Goal: Task Accomplishment & Management: Manage account settings

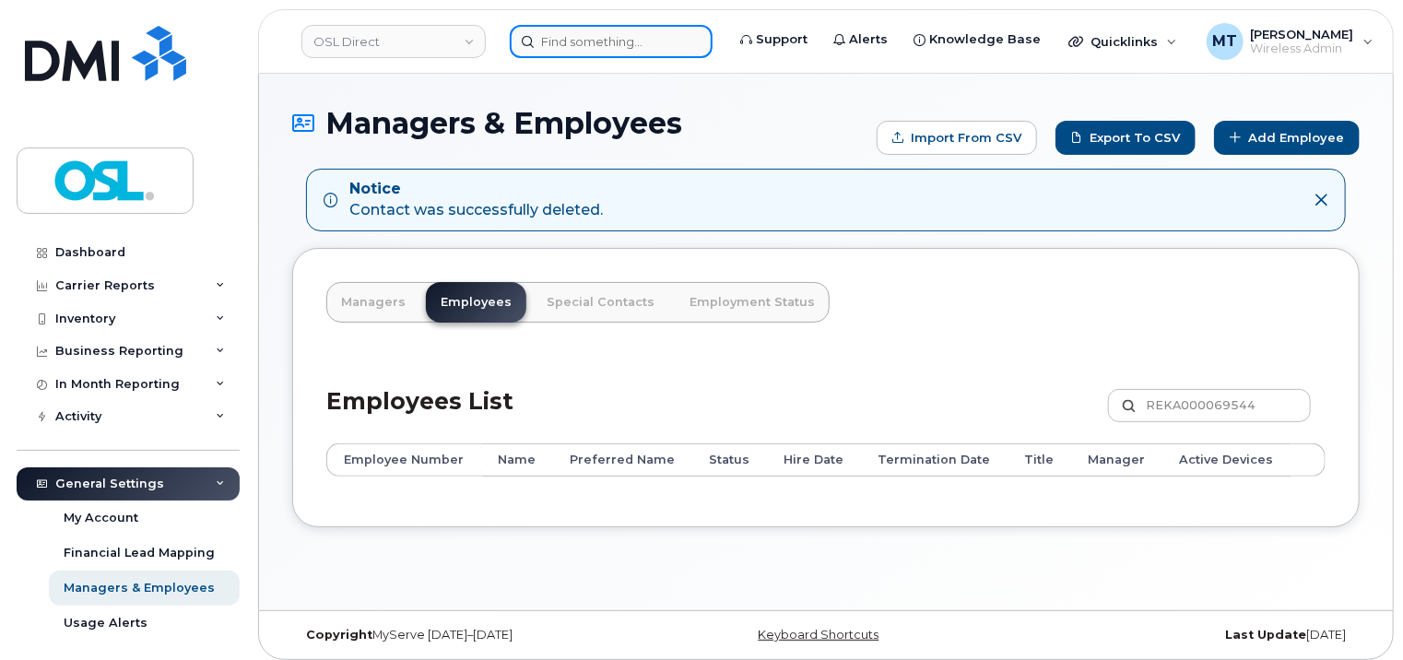
click at [601, 36] on input at bounding box center [611, 41] width 203 height 33
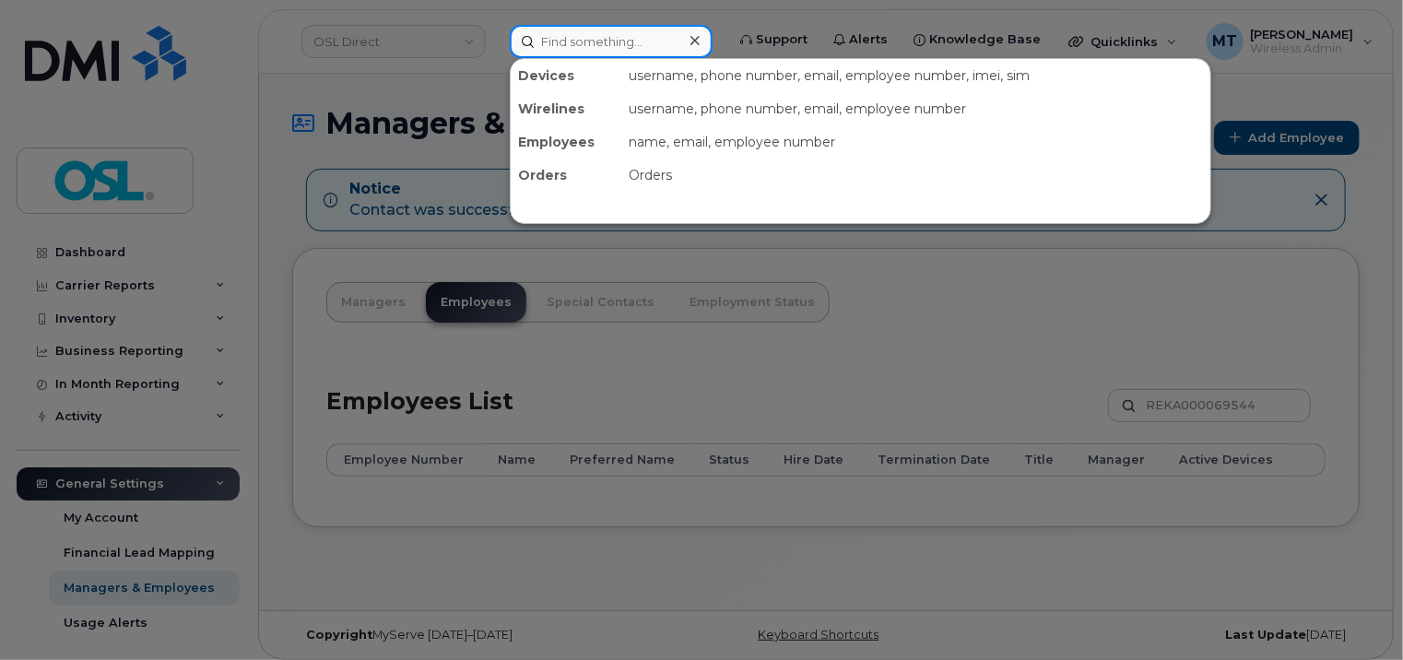
paste input "[PERSON_NAME][EMAIL_ADDRESS][PERSON_NAME][DOMAIN_NAME]"
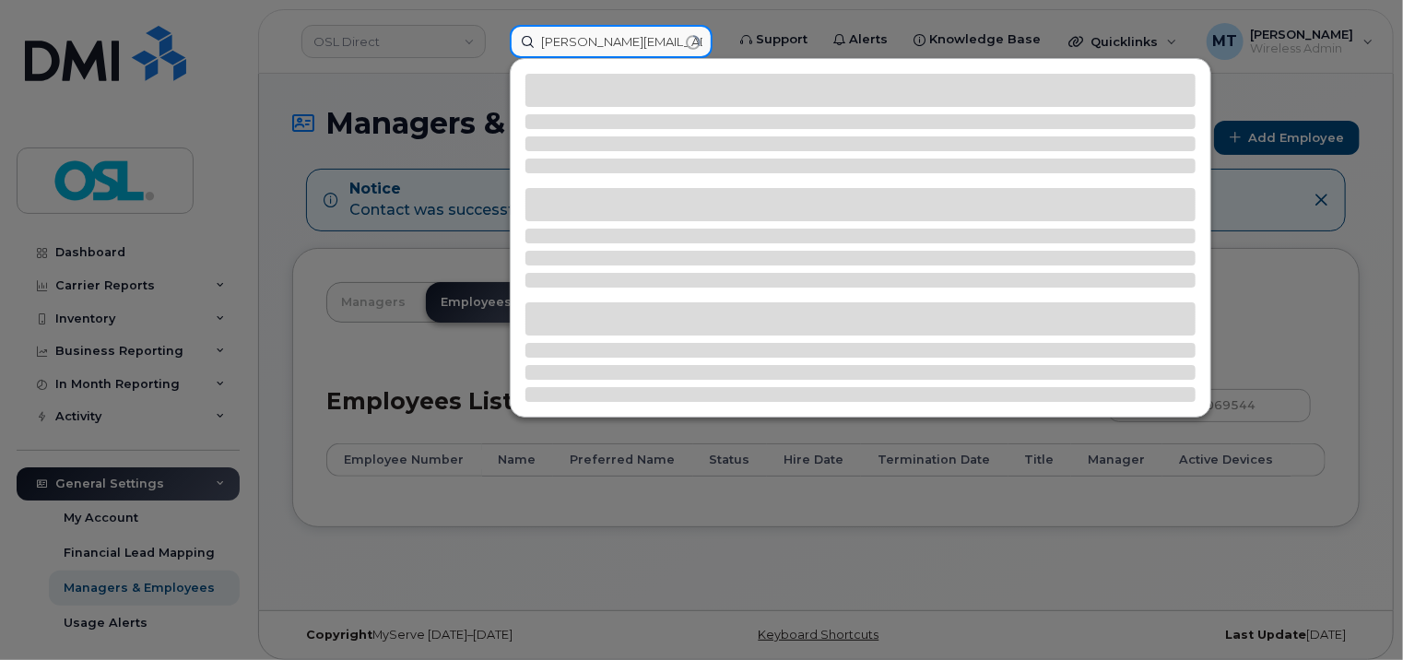
type input "[PERSON_NAME][EMAIL_ADDRESS][PERSON_NAME][DOMAIN_NAME]"
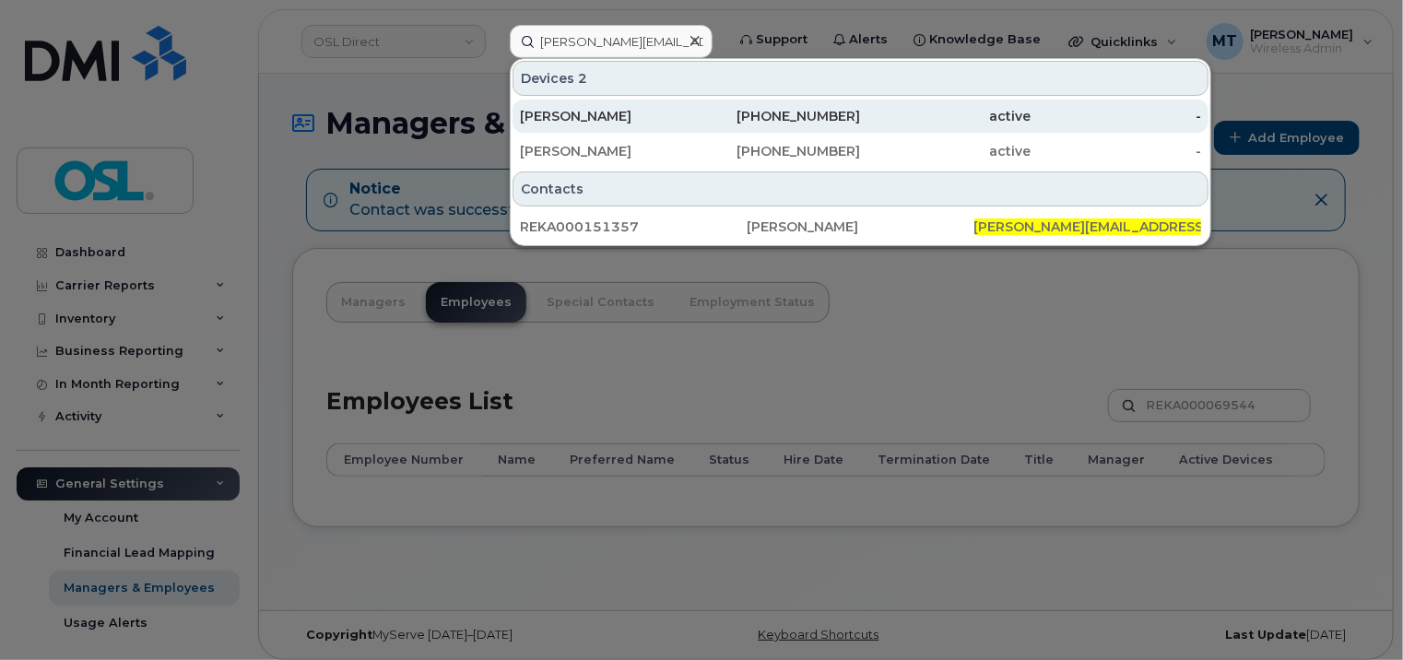
click at [656, 118] on div "[PERSON_NAME]" at bounding box center [605, 116] width 171 height 18
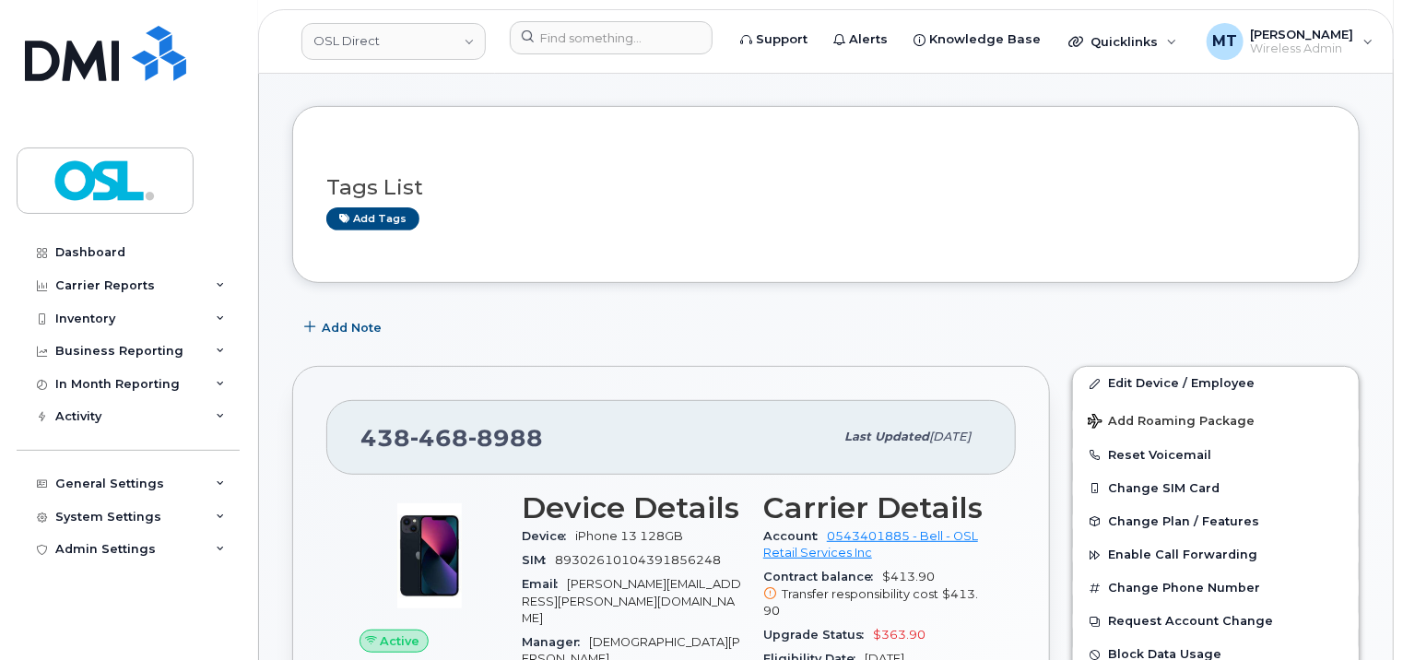
scroll to position [184, 0]
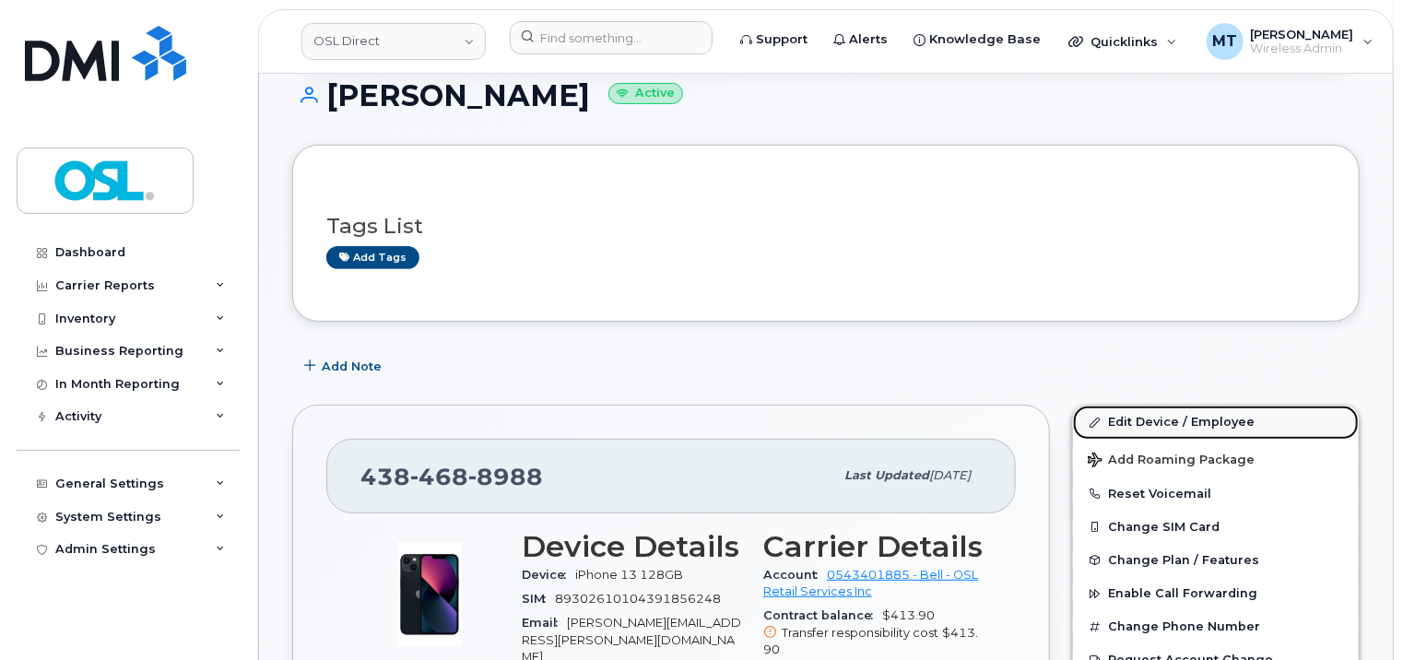
click at [1185, 408] on link "Edit Device / Employee" at bounding box center [1216, 422] width 286 height 33
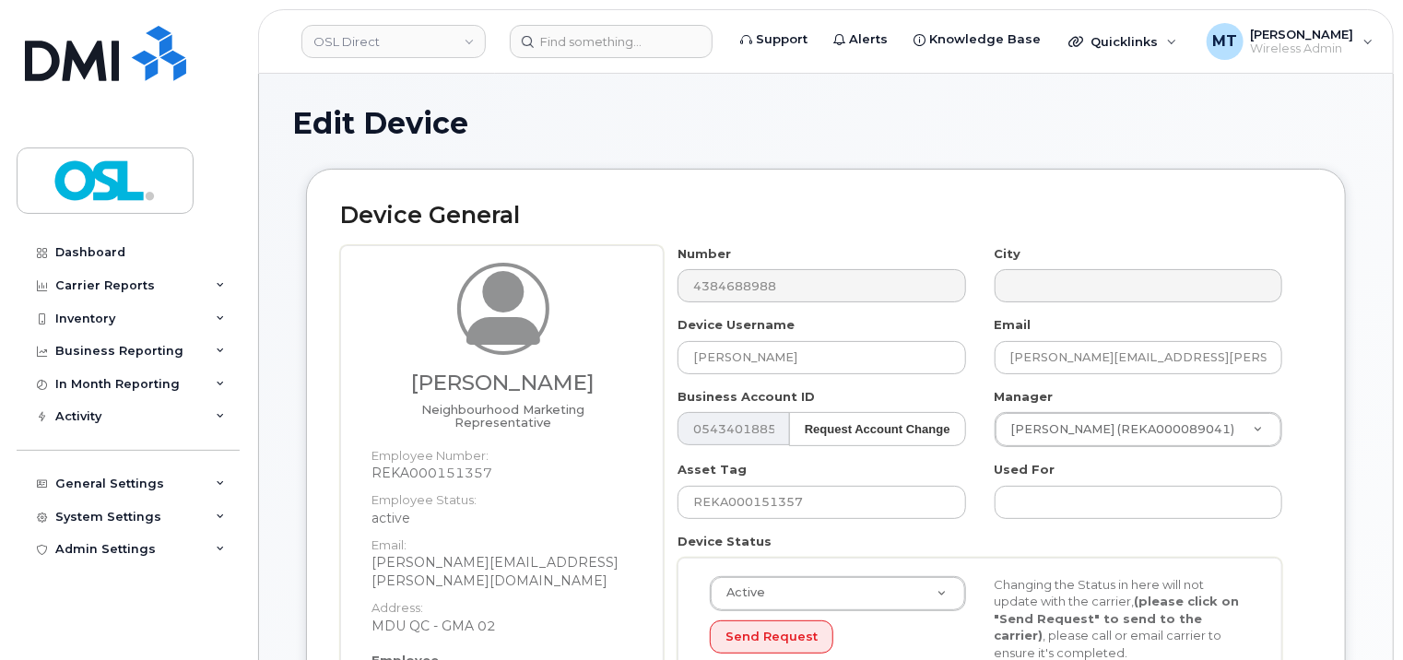
scroll to position [461, 0]
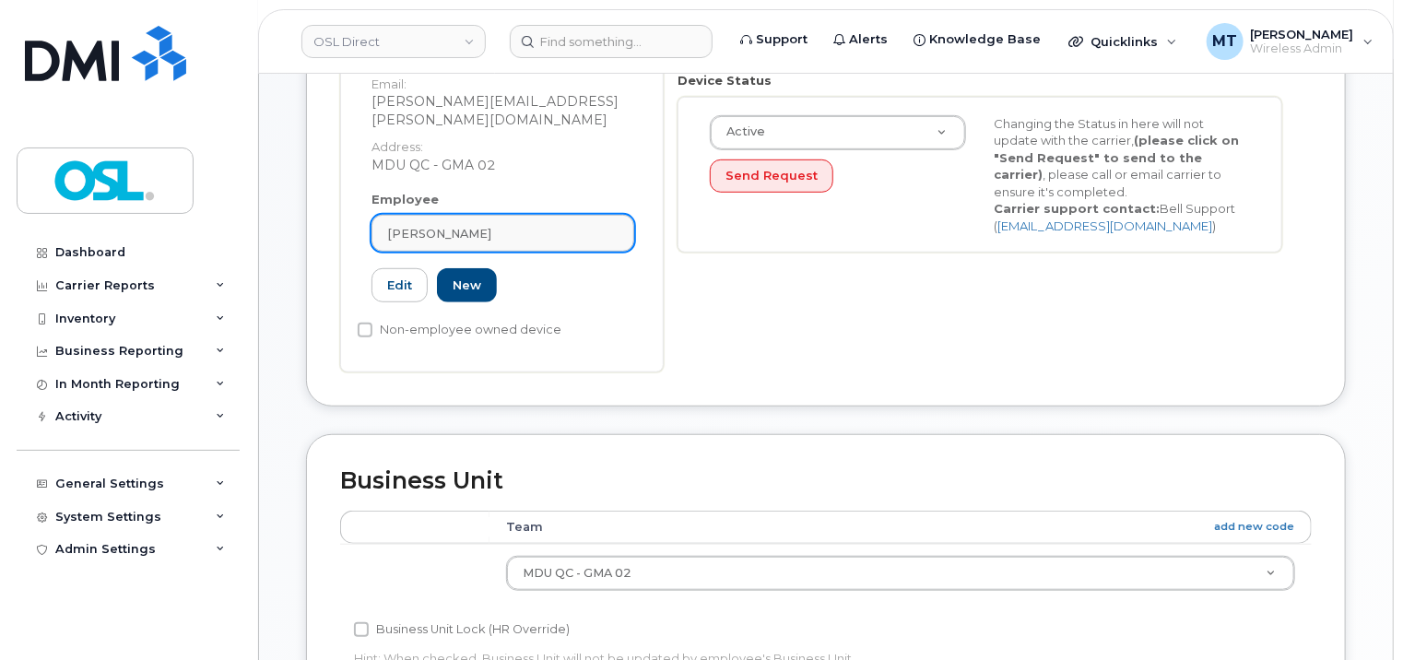
click at [513, 215] on link "[PERSON_NAME]" at bounding box center [502, 233] width 263 height 37
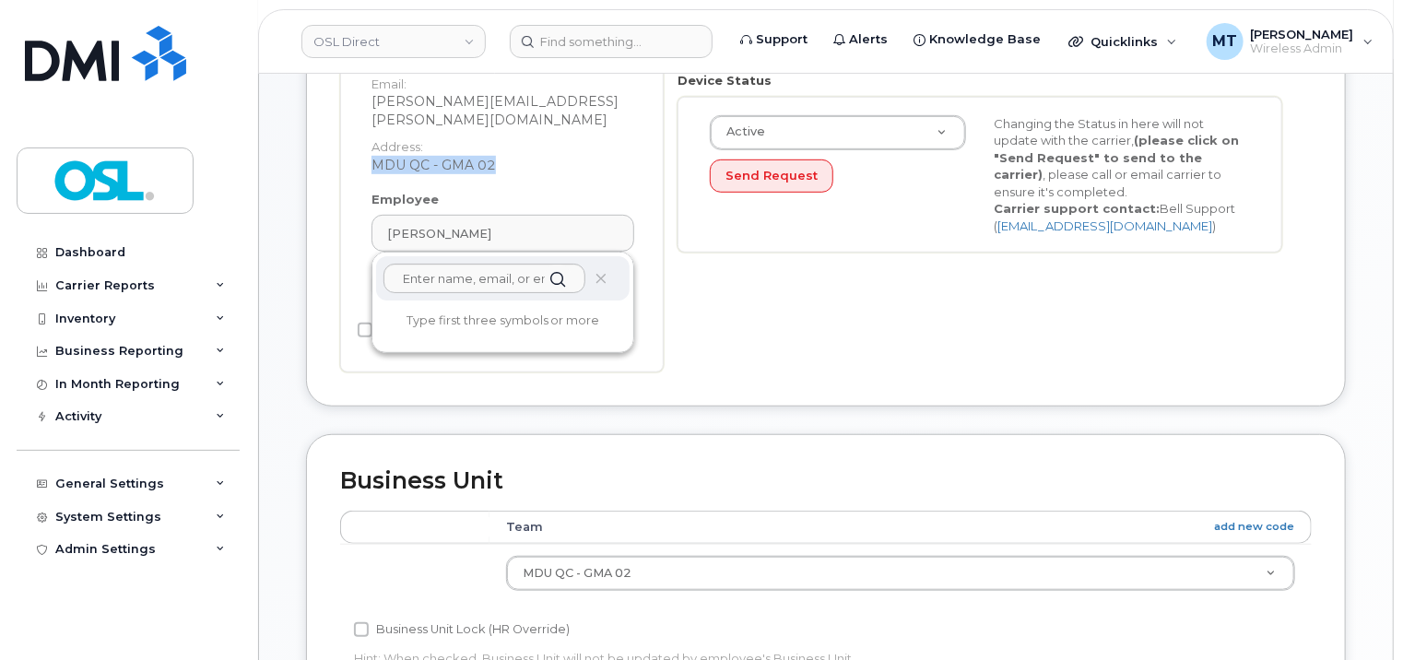
drag, startPoint x: 515, startPoint y: 140, endPoint x: 364, endPoint y: 136, distance: 151.2
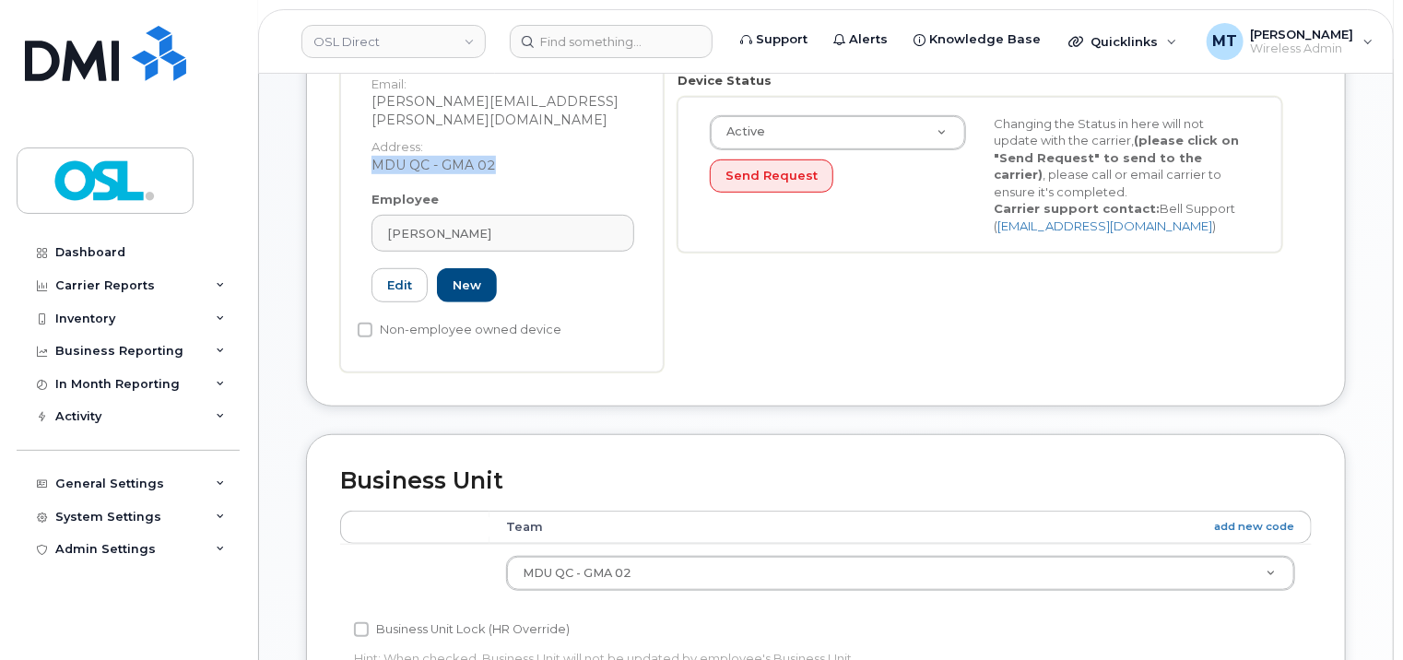
copy dd "MDU QC - GMA 02"
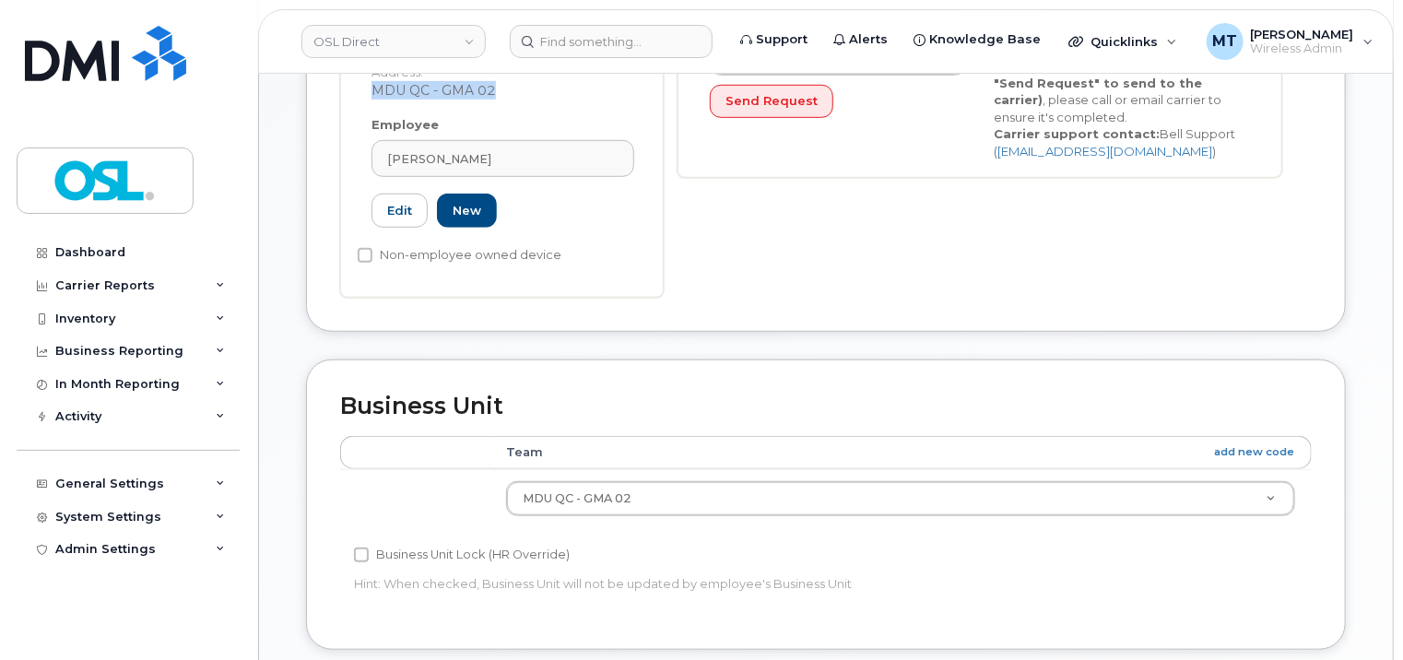
scroll to position [277, 0]
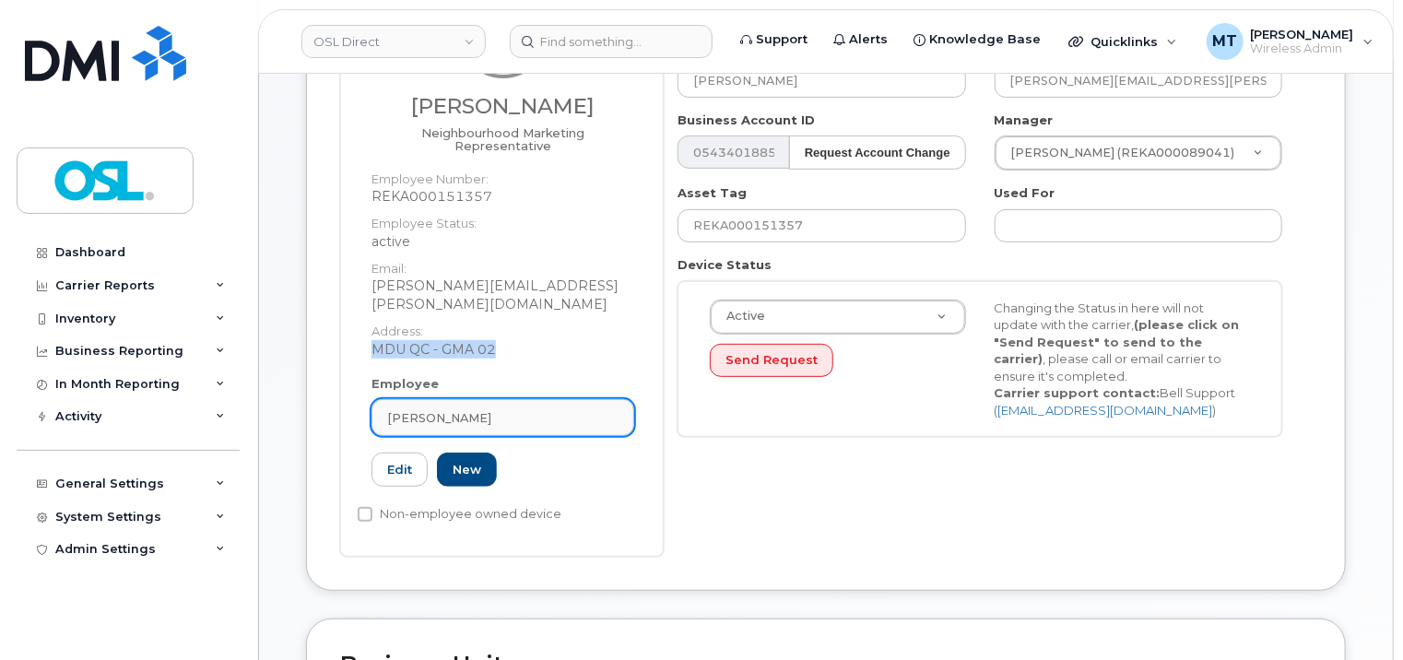
click at [465, 409] on div "[PERSON_NAME]" at bounding box center [502, 418] width 231 height 18
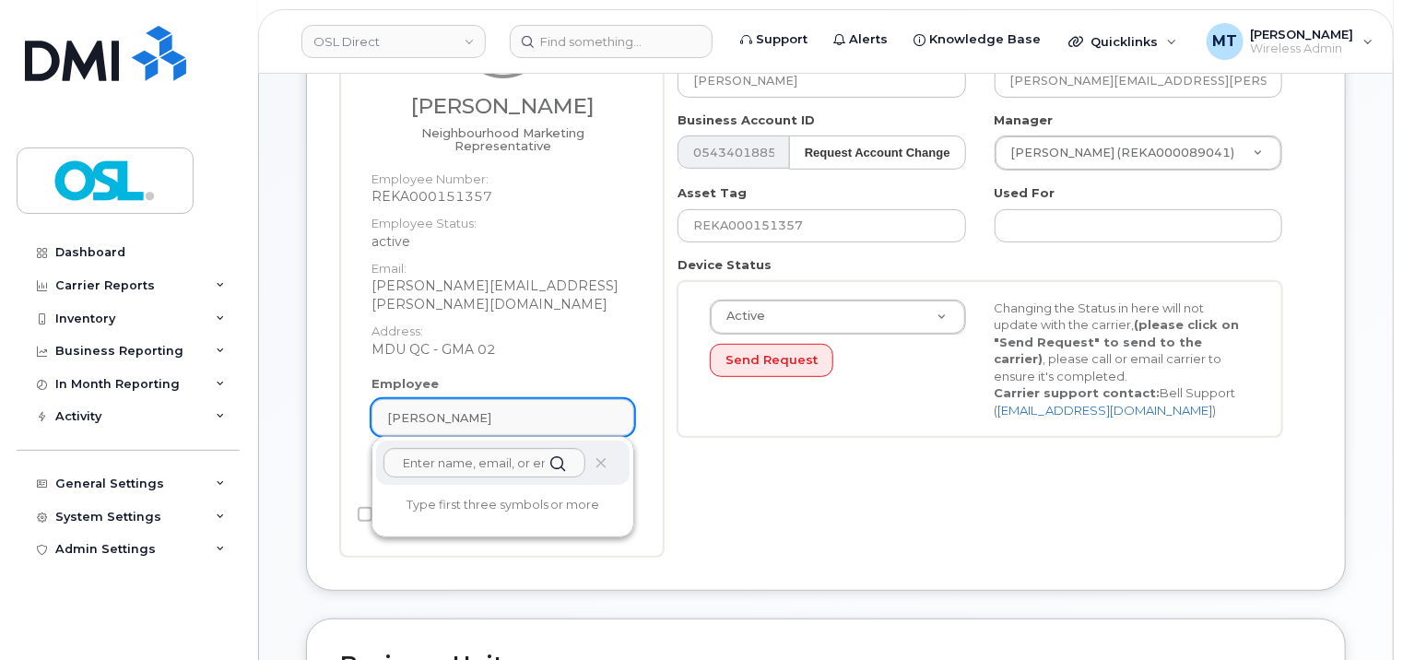
click at [527, 409] on div "[PERSON_NAME]" at bounding box center [502, 418] width 231 height 18
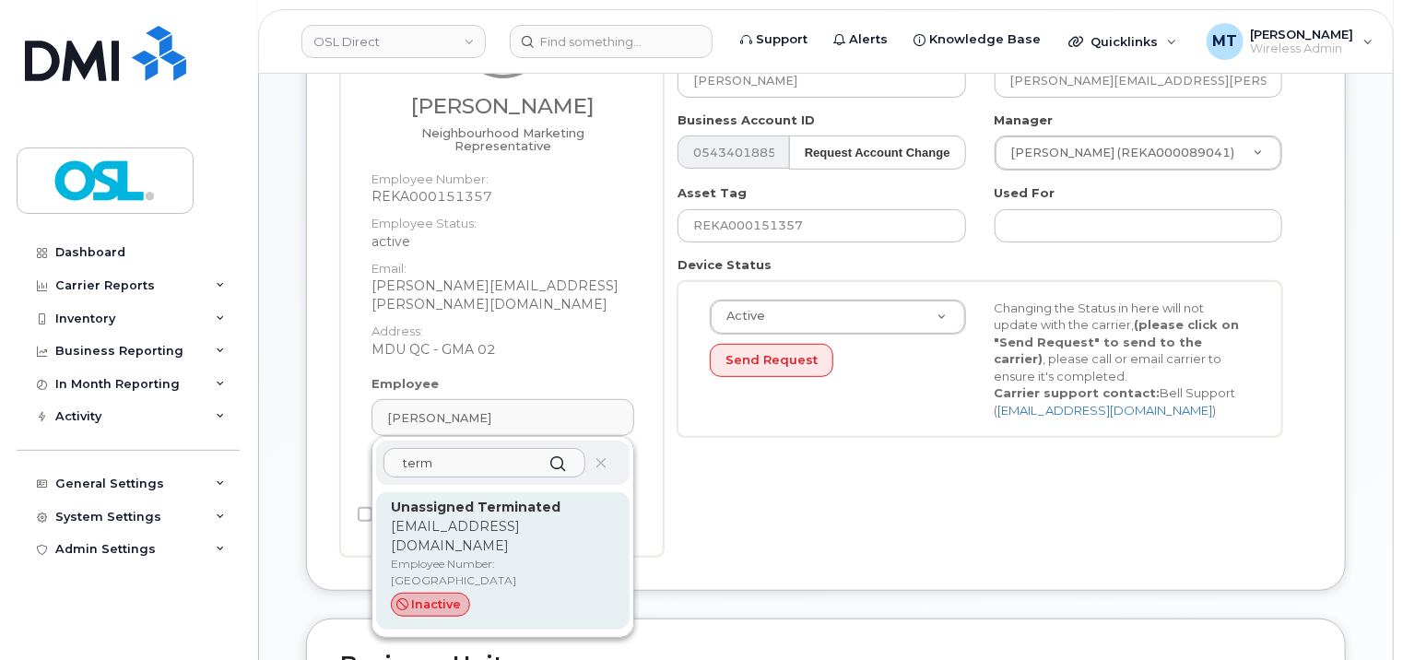
type input "term"
click at [503, 492] on div "Unassigned Terminated support_2@osldirect.com Employee Number: UT inactive" at bounding box center [502, 560] width 253 height 137
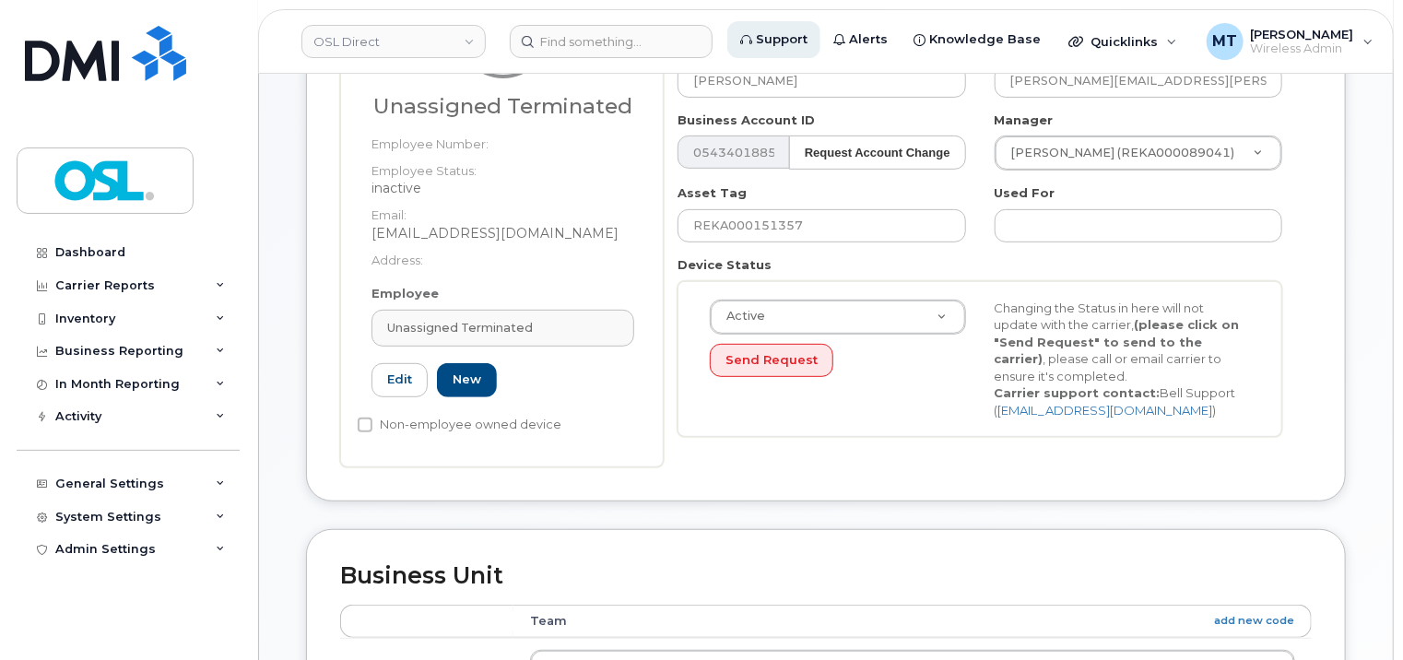
type input "UT"
type input "Unassigned Terminated"
type input "support_2@osldirect.com"
type input "4117510"
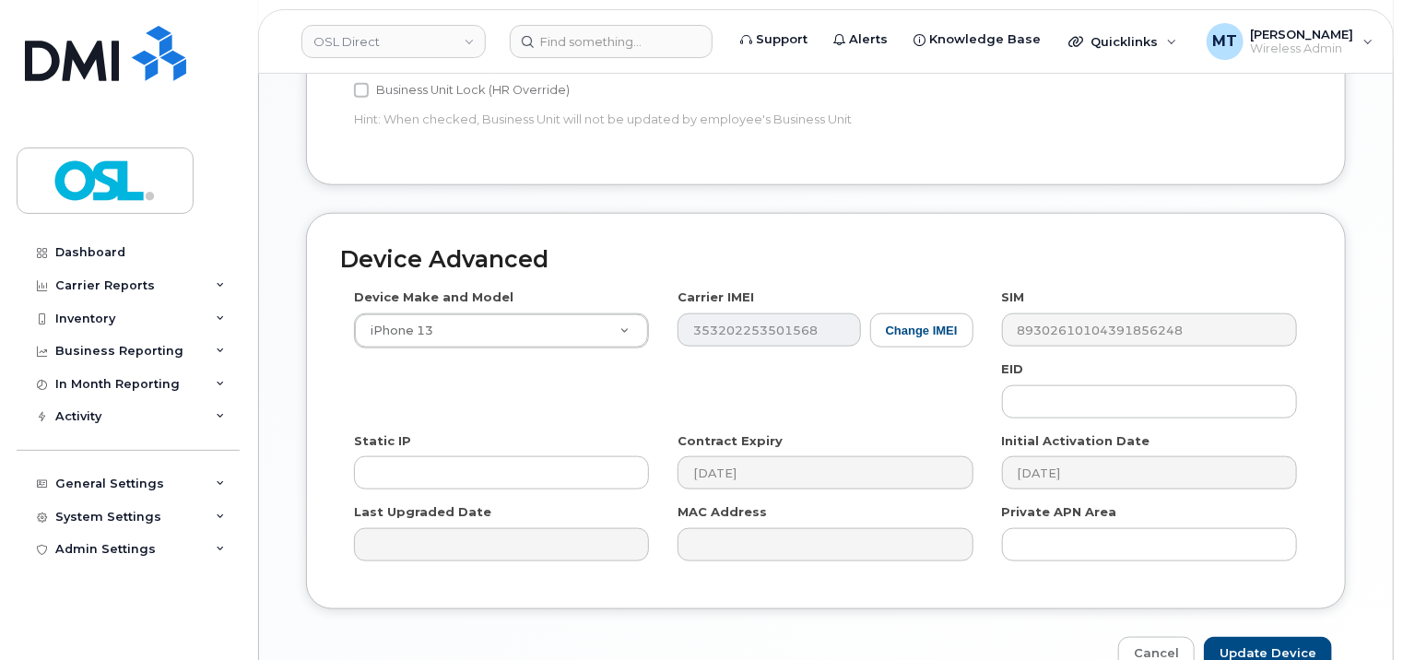
scroll to position [1008, 0]
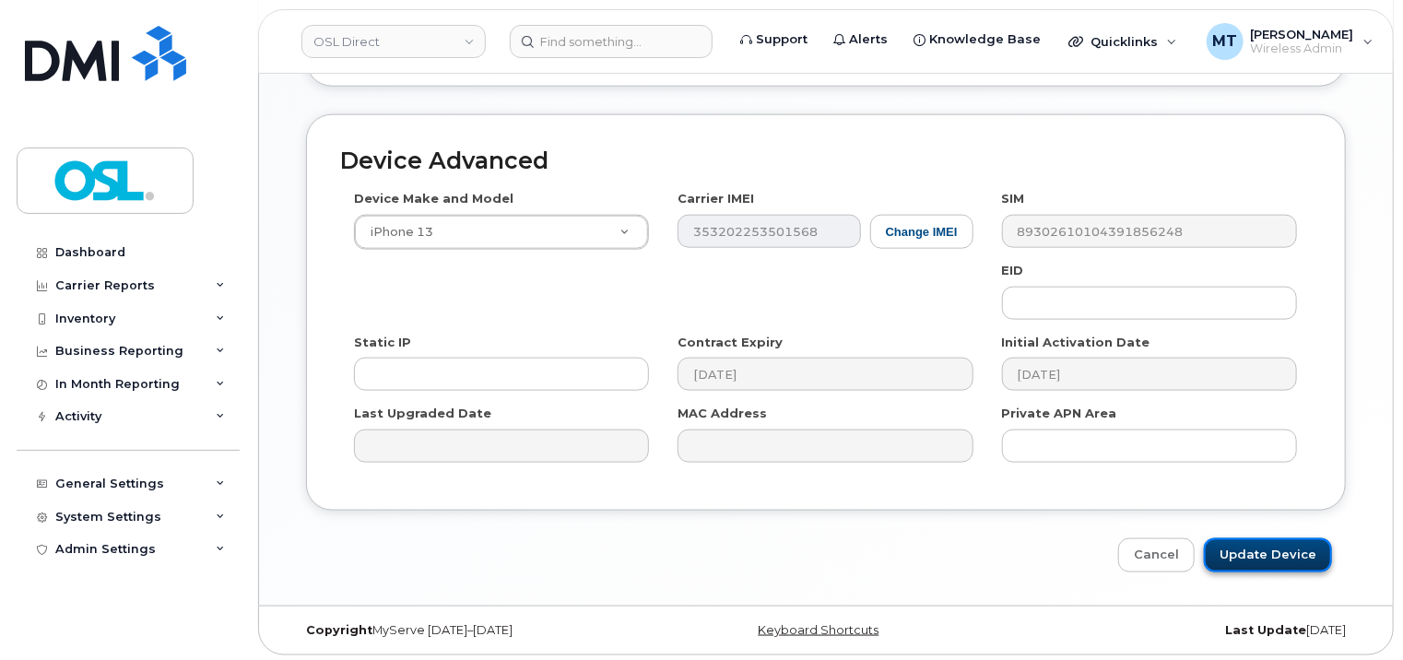
click at [1265, 549] on input "Update Device" at bounding box center [1268, 555] width 128 height 34
type input "Saving..."
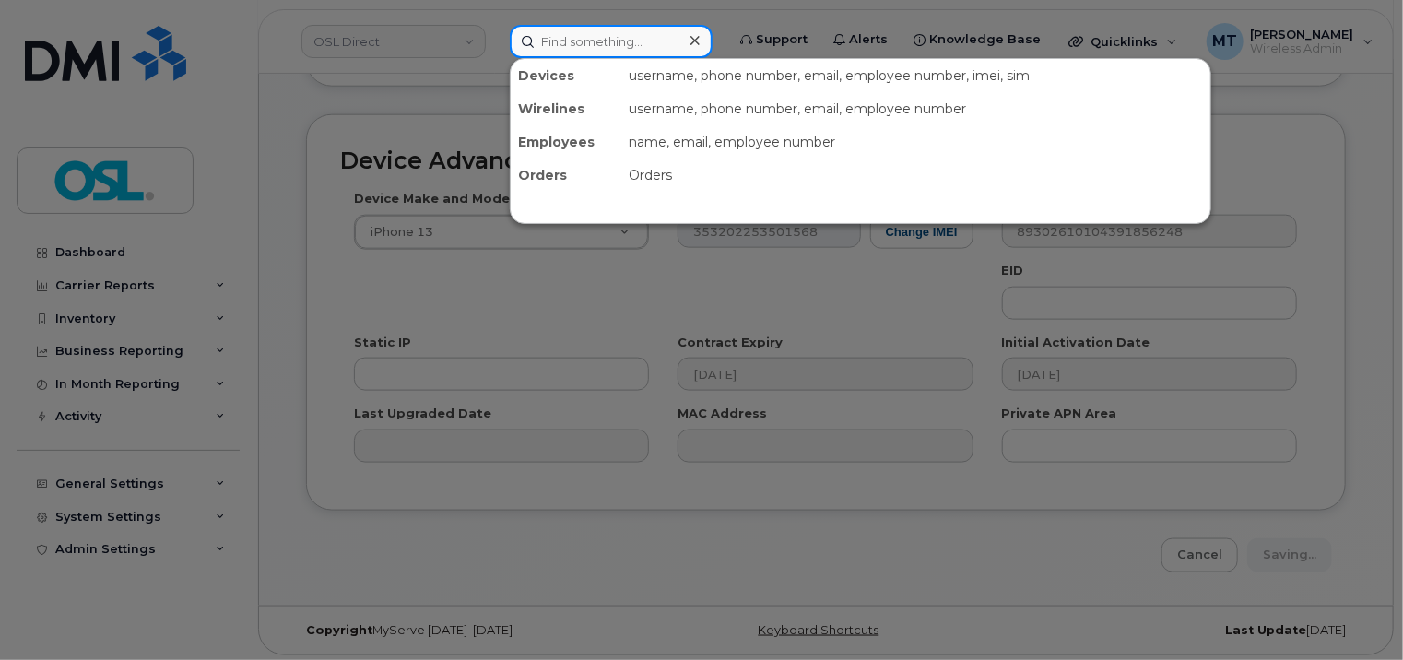
click at [627, 47] on input at bounding box center [611, 41] width 203 height 33
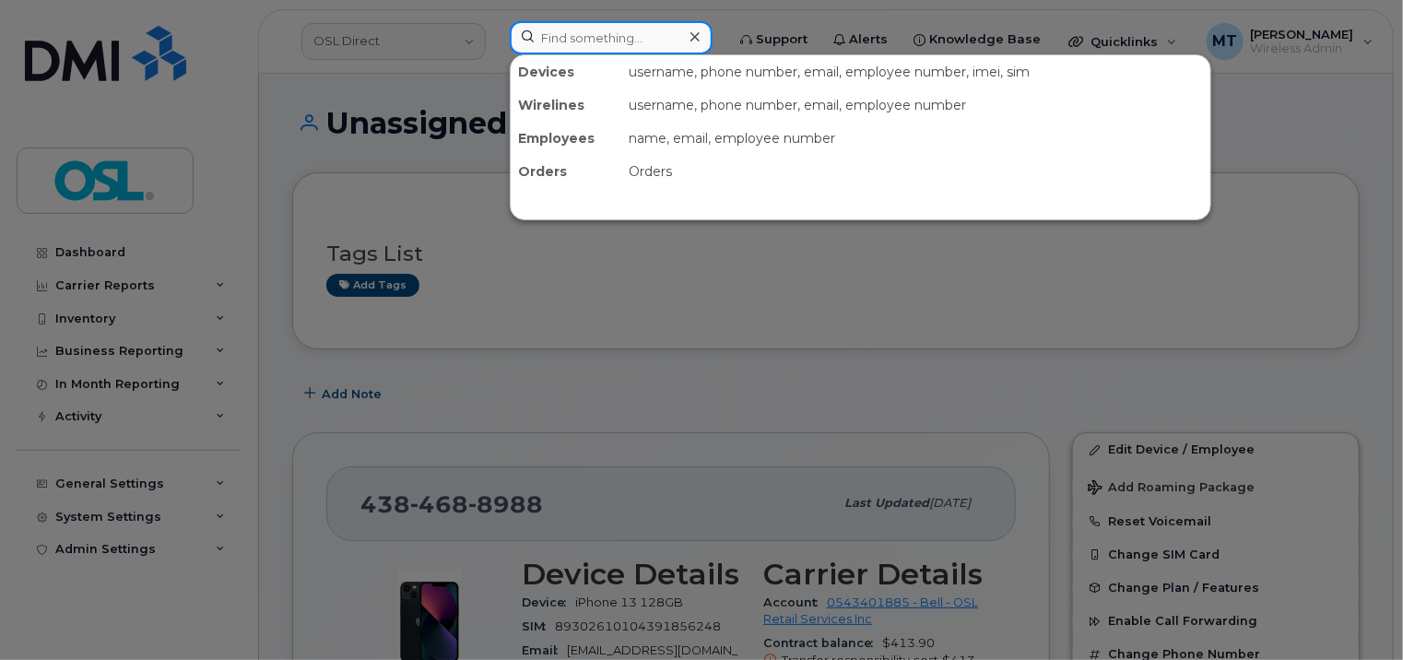
click at [642, 44] on input at bounding box center [611, 37] width 203 height 33
paste input "Nizar.Noori@osldirect.com"
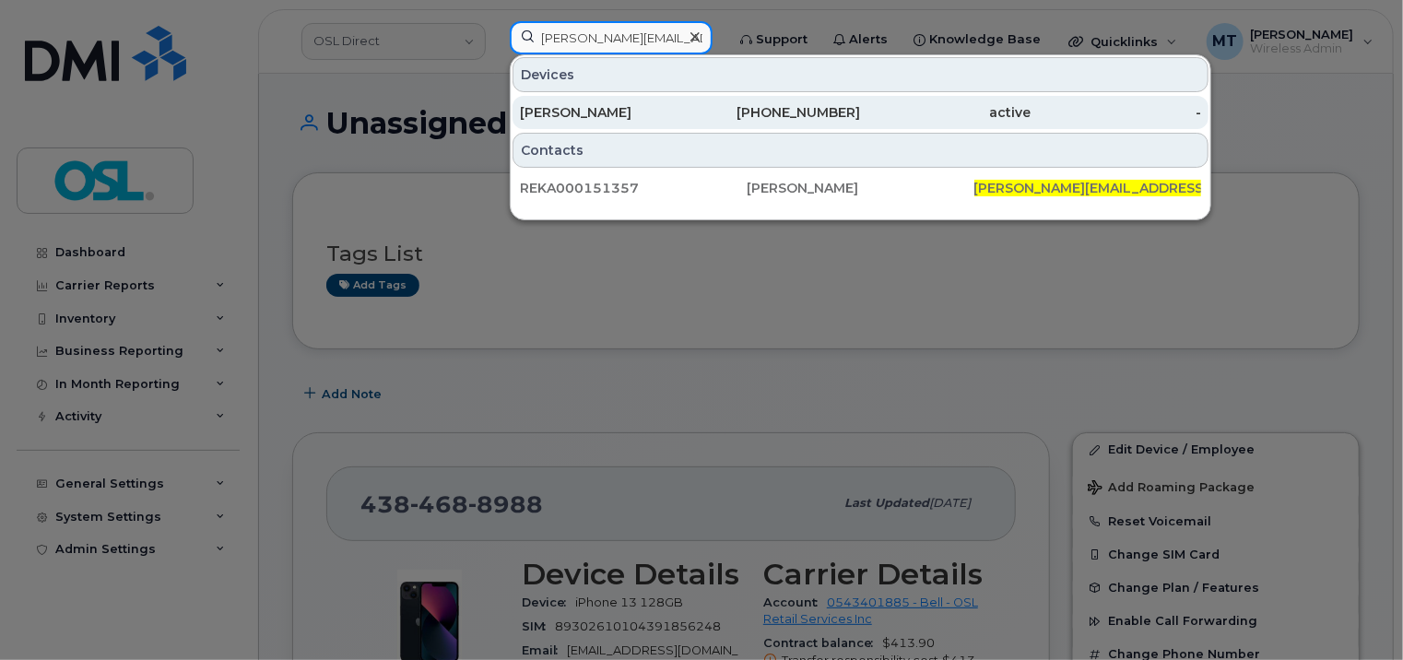
type input "Nizar.Noori@osldirect.com"
click at [591, 111] on div "[PERSON_NAME]" at bounding box center [605, 112] width 171 height 18
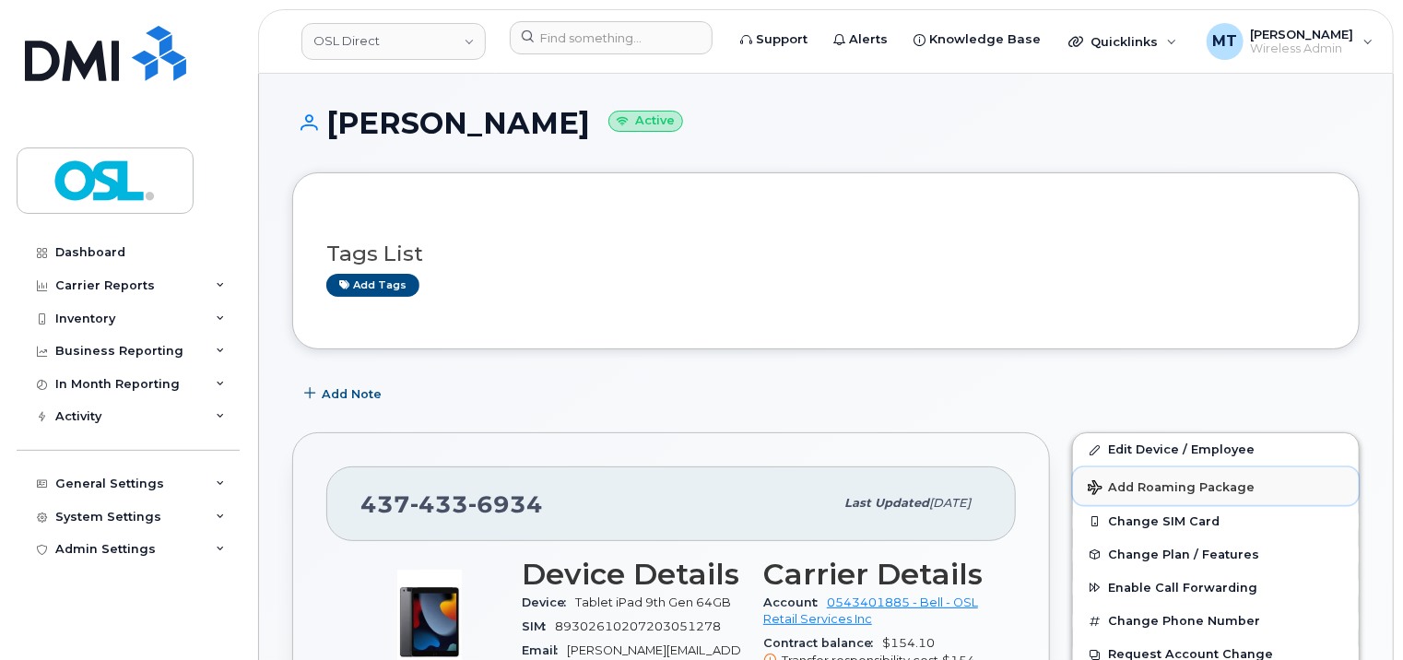
click at [1195, 467] on button "Add Roaming Package" at bounding box center [1216, 486] width 286 height 38
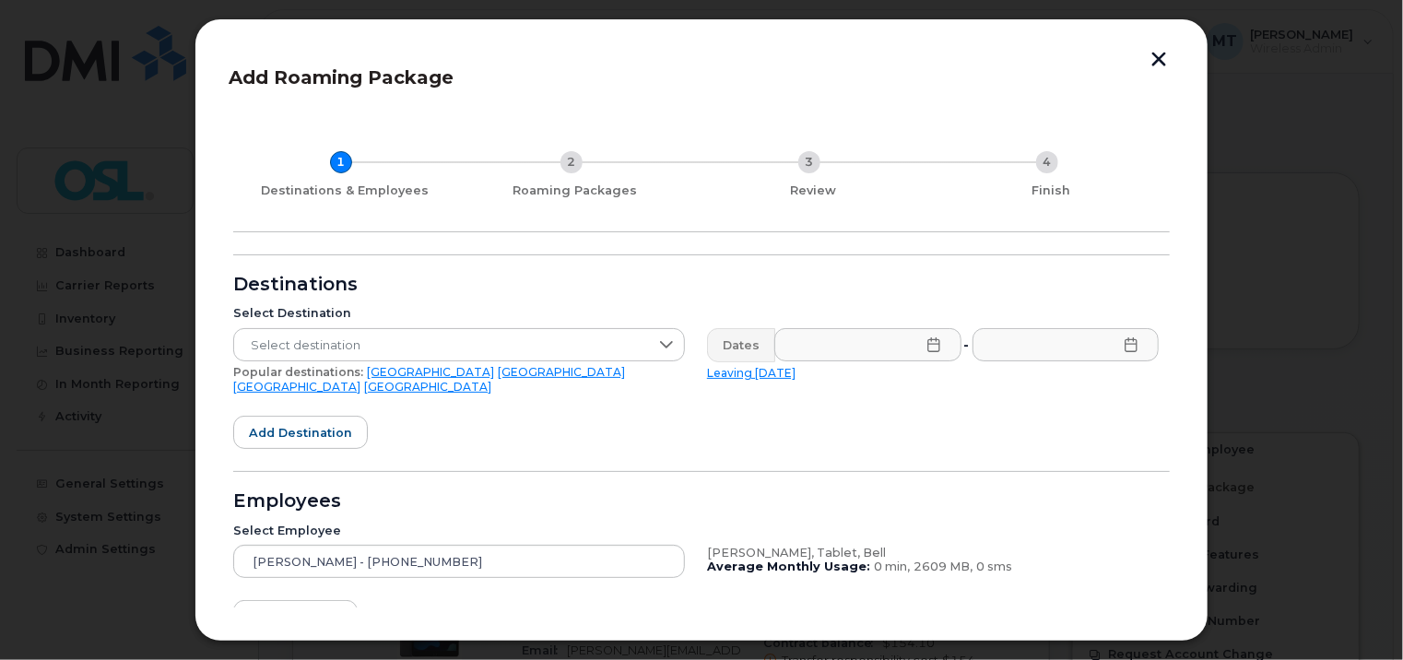
click at [1160, 62] on button "button" at bounding box center [1159, 61] width 28 height 19
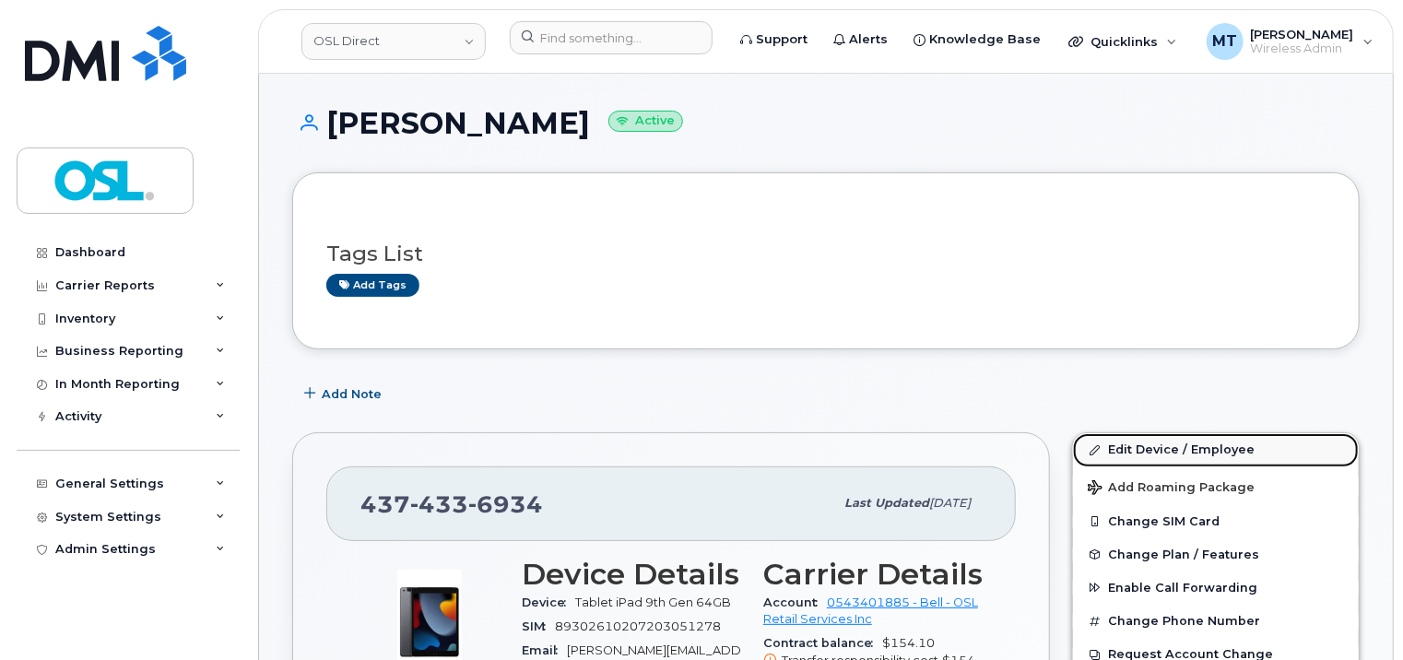
click at [1202, 444] on link "Edit Device / Employee" at bounding box center [1216, 449] width 286 height 33
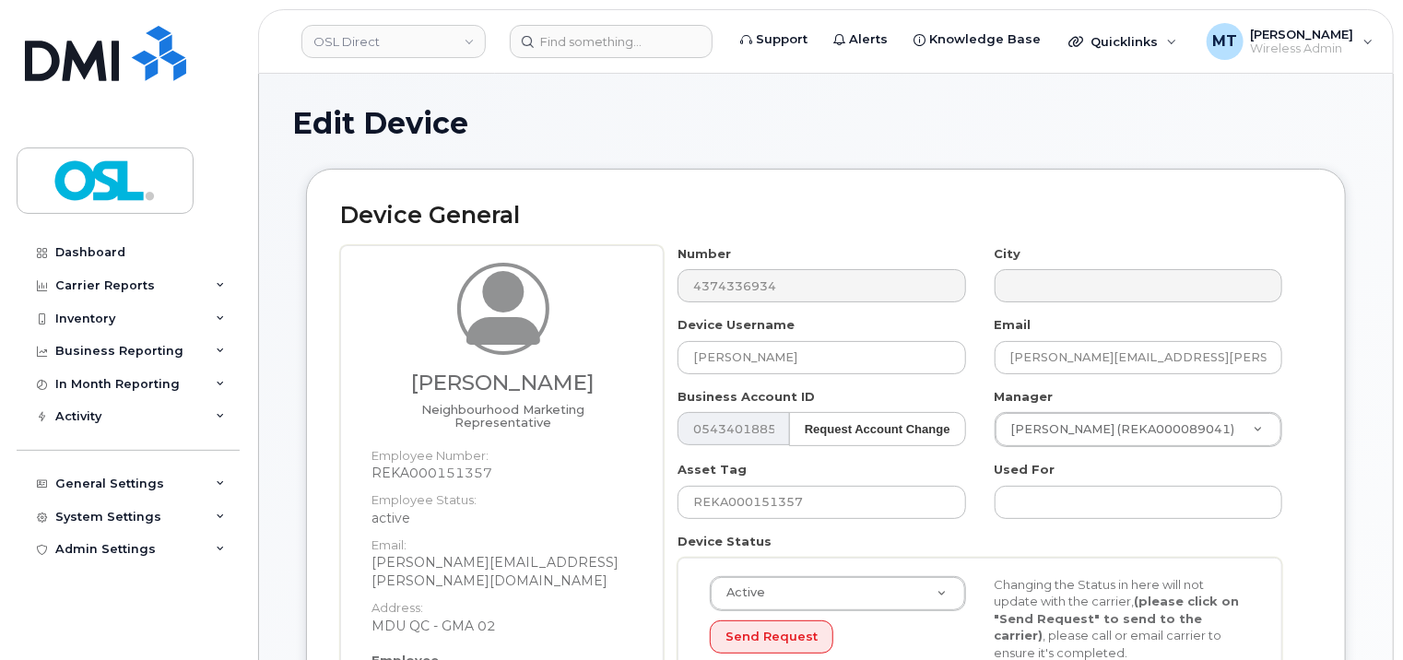
scroll to position [461, 0]
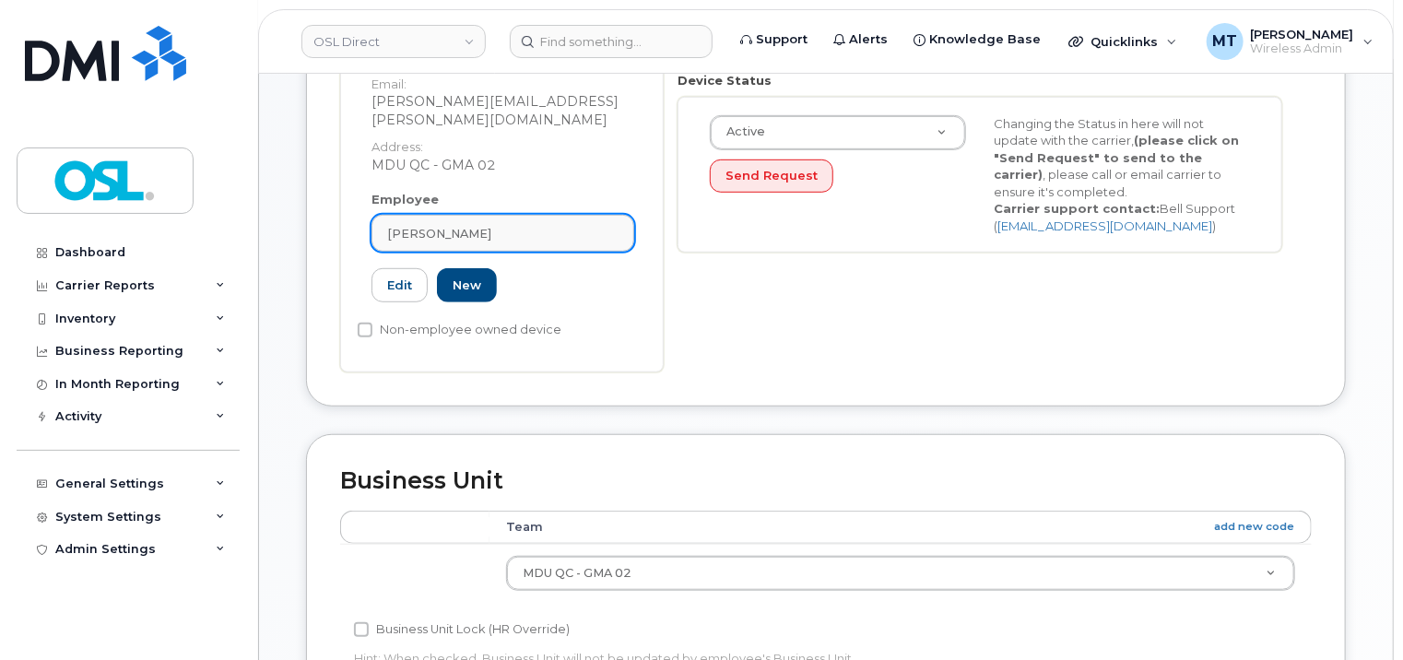
click at [546, 225] on div "[PERSON_NAME]" at bounding box center [502, 234] width 231 height 18
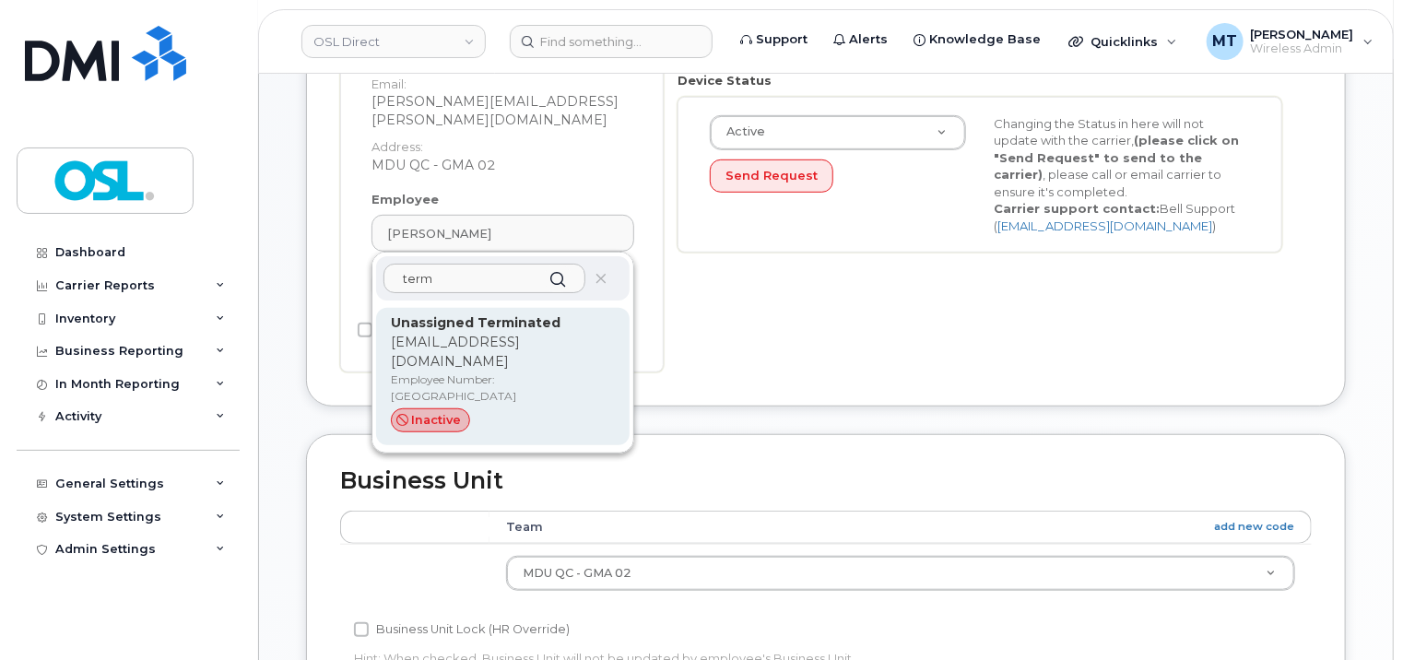
type input "term"
click at [523, 371] on p "Employee Number: UT" at bounding box center [503, 387] width 224 height 33
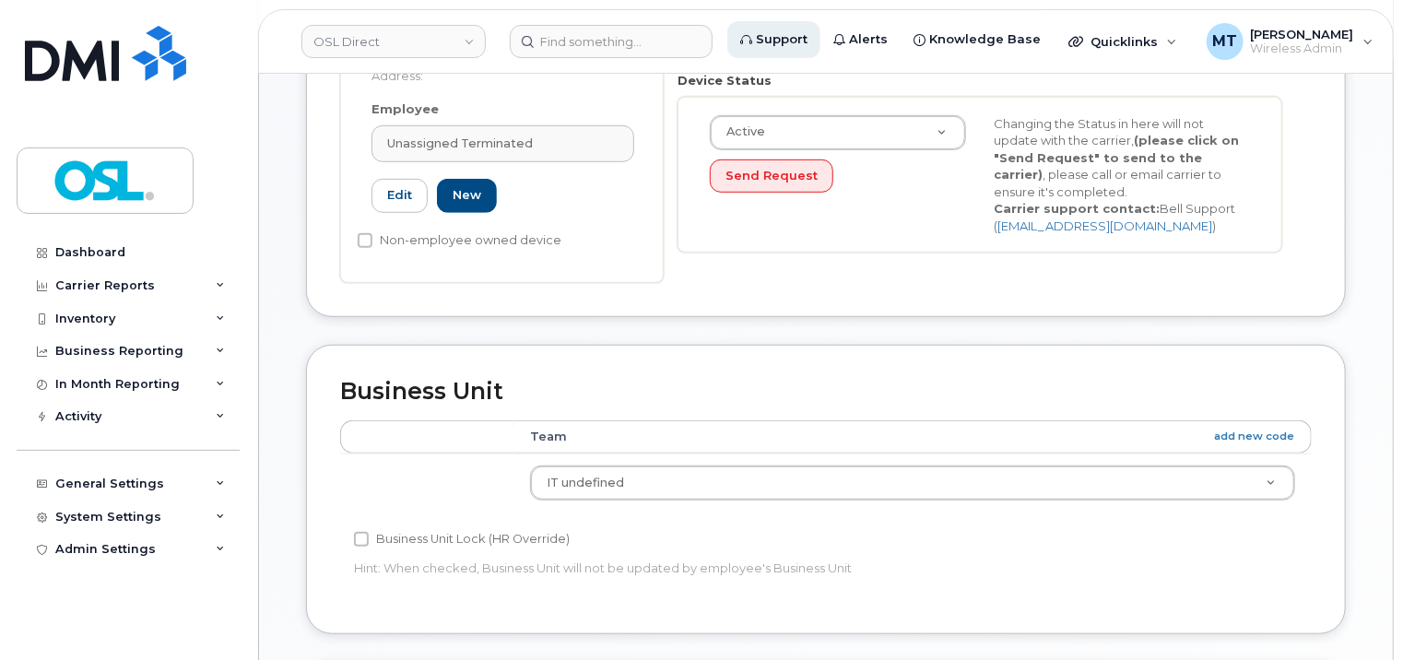
type input "UT"
type input "Unassigned Terminated"
type input "support_2@osldirect.com"
type input "4117510"
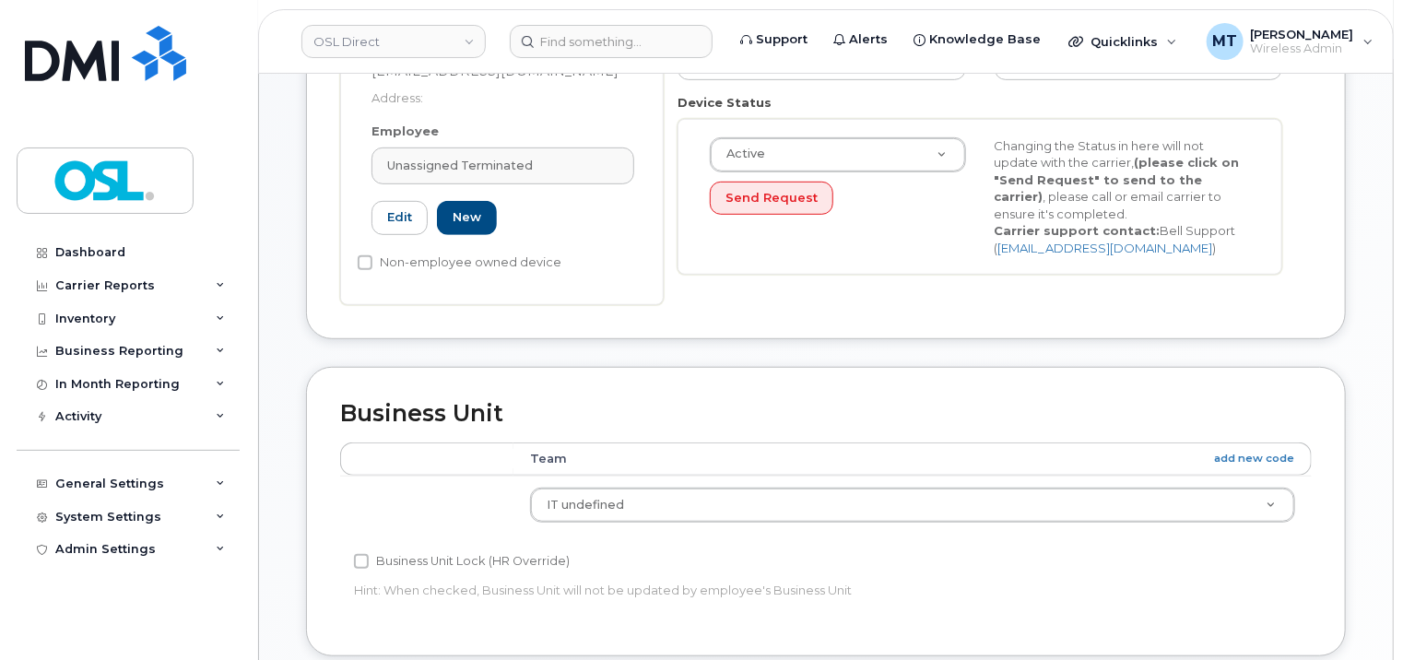
scroll to position [992, 0]
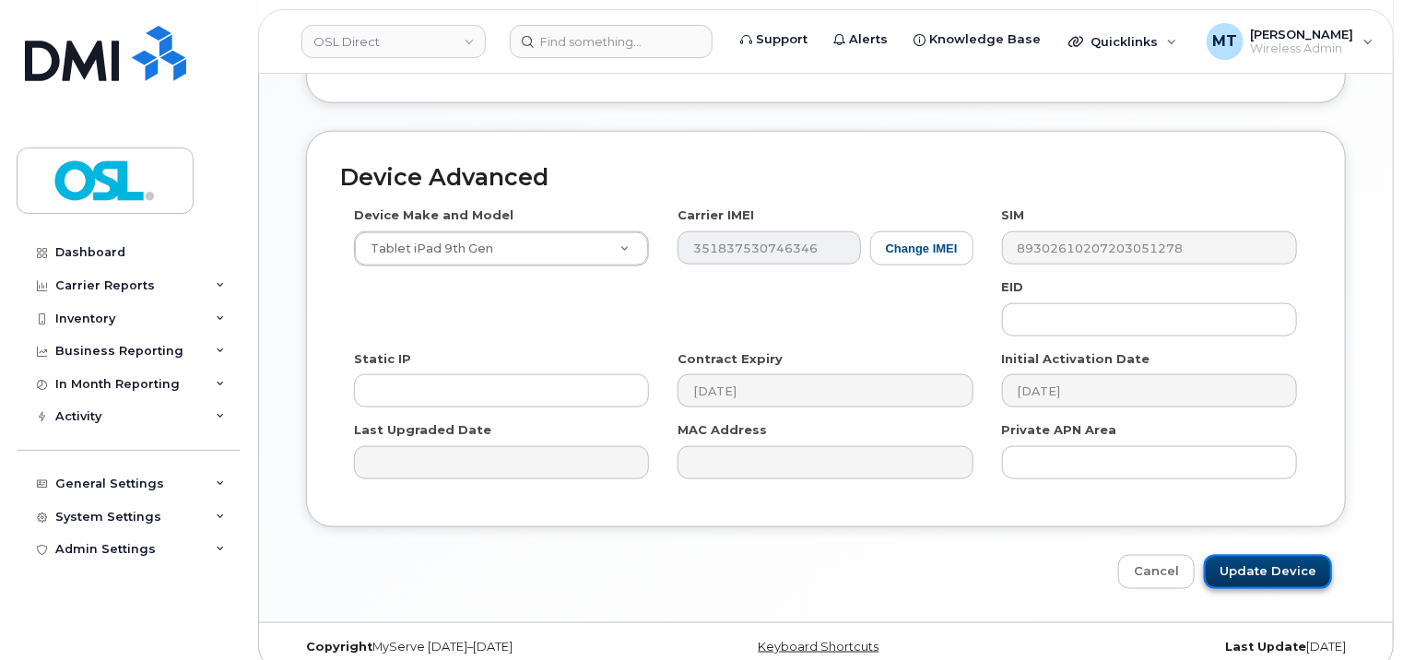
click at [1268, 557] on input "Update Device" at bounding box center [1268, 572] width 128 height 34
type input "Saving..."
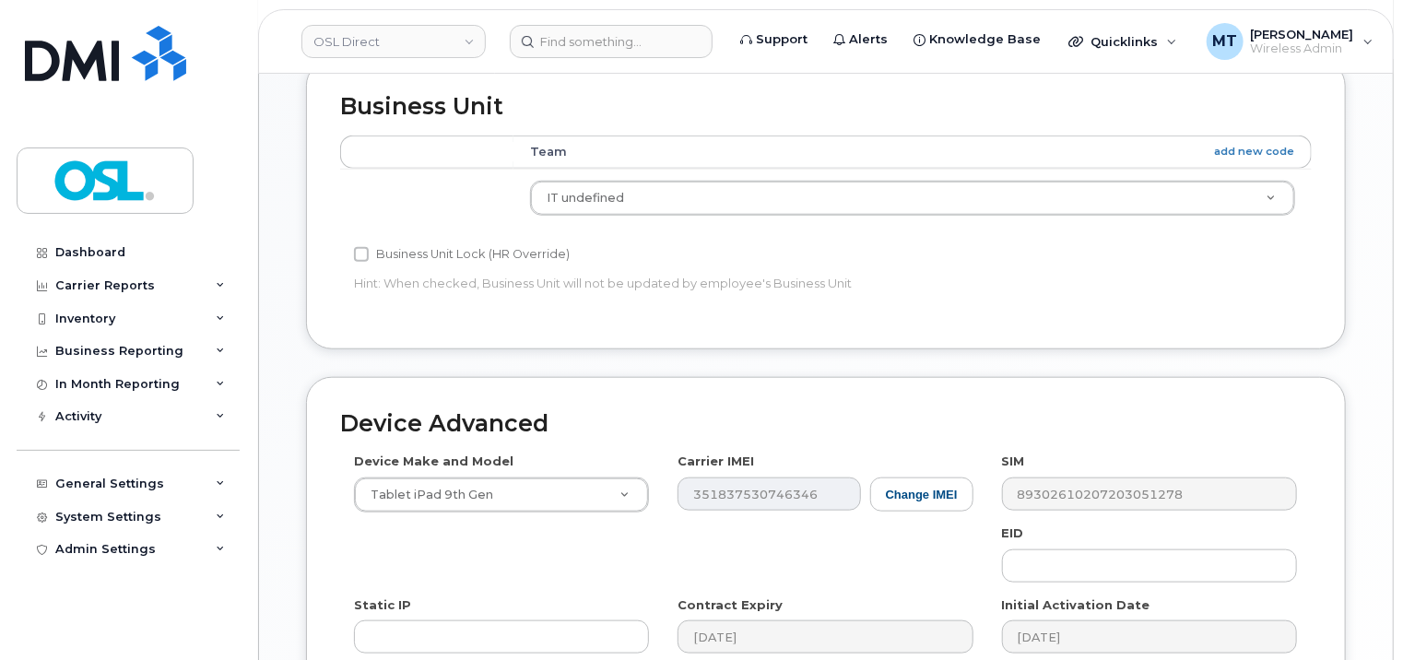
scroll to position [531, 0]
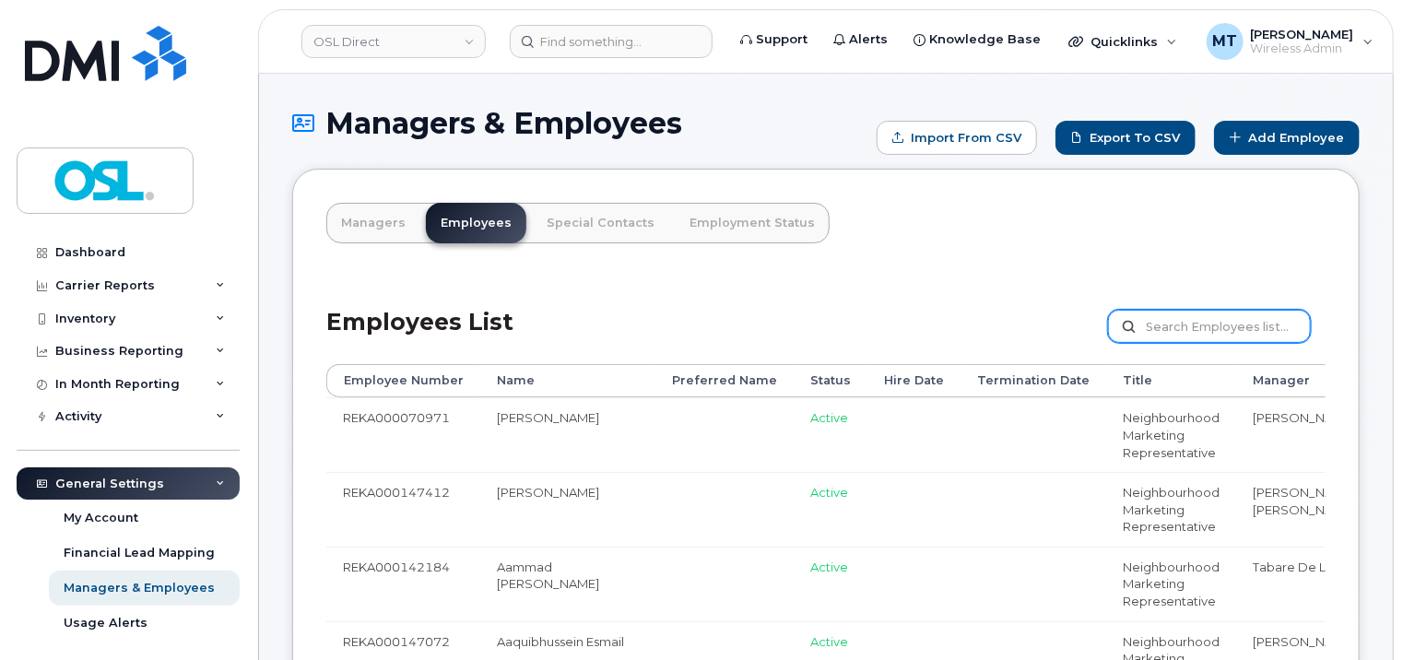
click at [1166, 323] on input "text" at bounding box center [1209, 326] width 203 height 33
paste input "[PERSON_NAME][EMAIL_ADDRESS][PERSON_NAME][DOMAIN_NAME]"
type input "[PERSON_NAME][EMAIL_ADDRESS][PERSON_NAME][DOMAIN_NAME]"
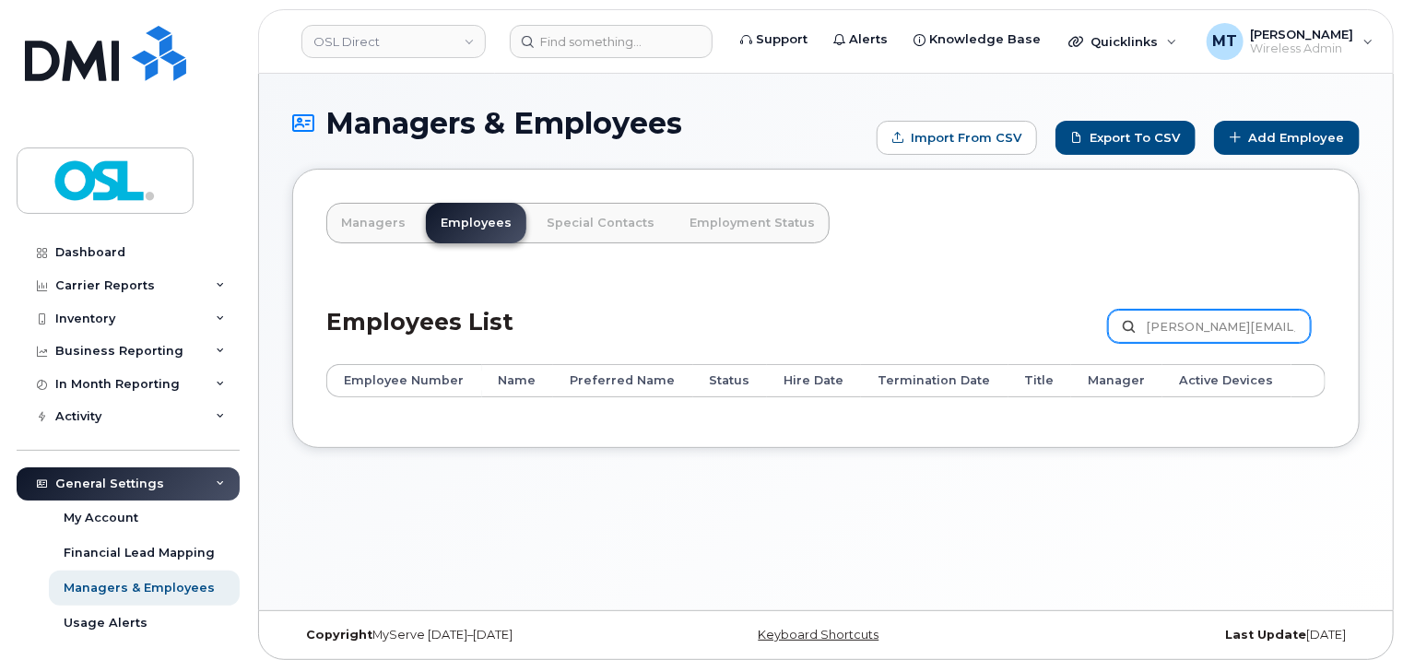
click at [1195, 324] on input "Nizar.Noori@osldirect.com" at bounding box center [1209, 326] width 203 height 33
paste input "REKA000151357"
type input "REKA000151357"
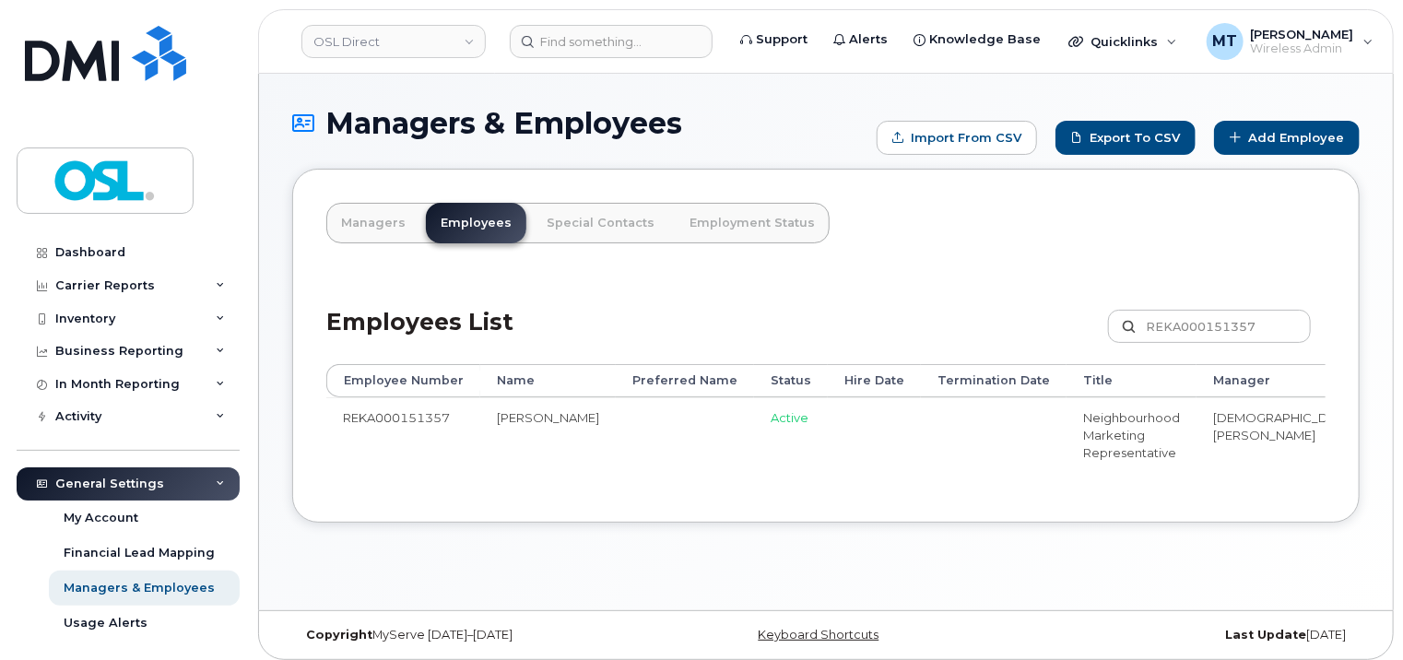
click at [1276, 328] on input "REKA000151357" at bounding box center [1209, 326] width 203 height 33
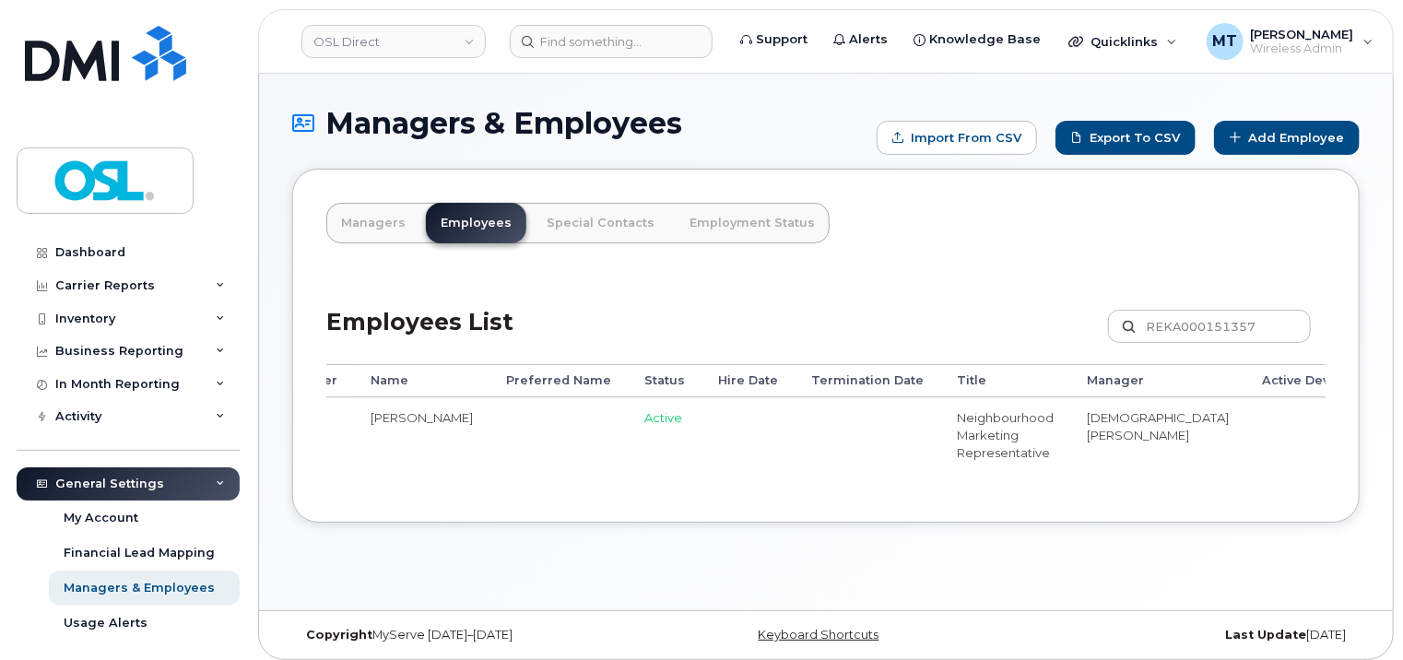
scroll to position [0, 205]
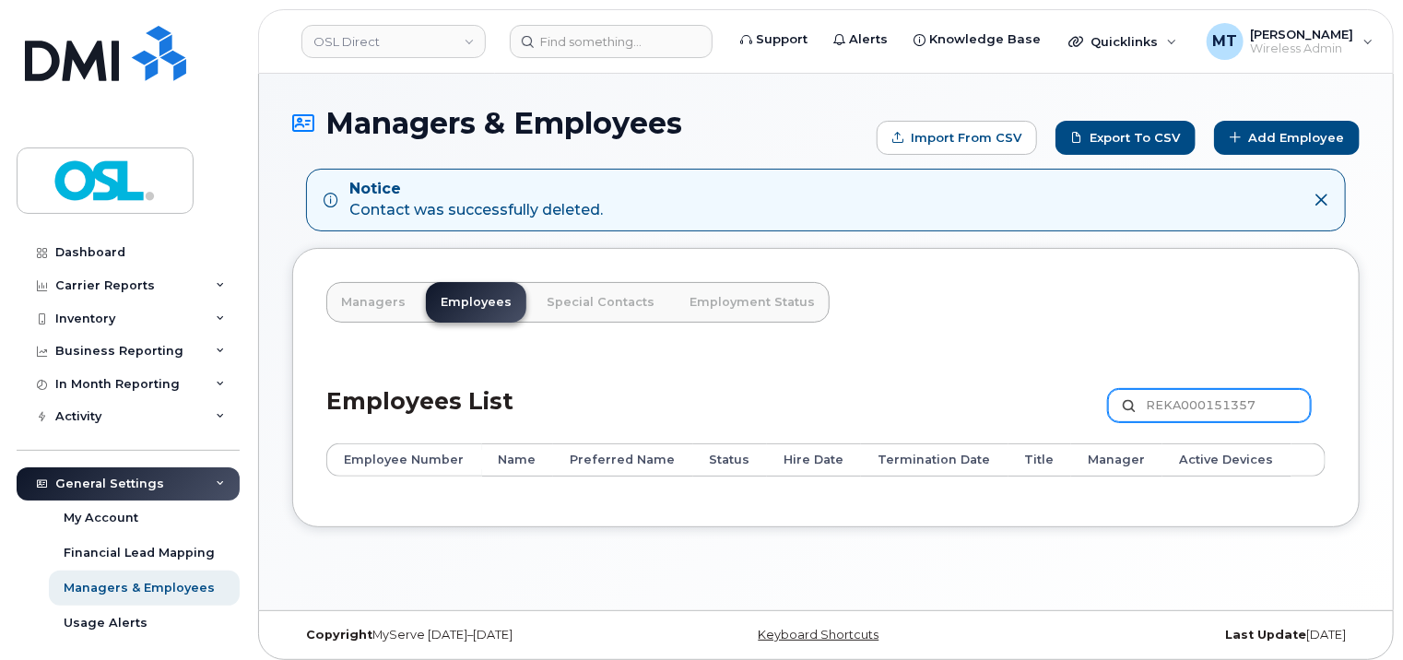
click at [1261, 401] on input "REKA000151357" at bounding box center [1209, 405] width 203 height 33
